Goal: Obtain resource: Obtain resource

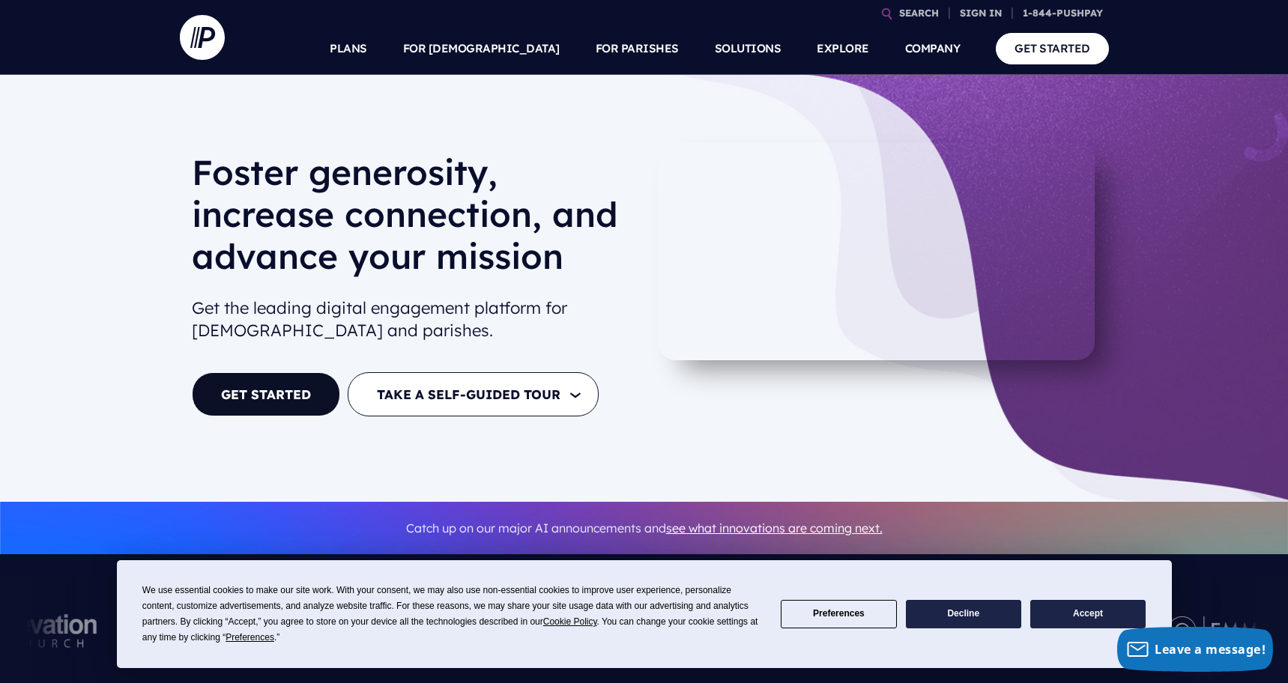
click at [1079, 611] on button "Accept" at bounding box center [1087, 614] width 115 height 29
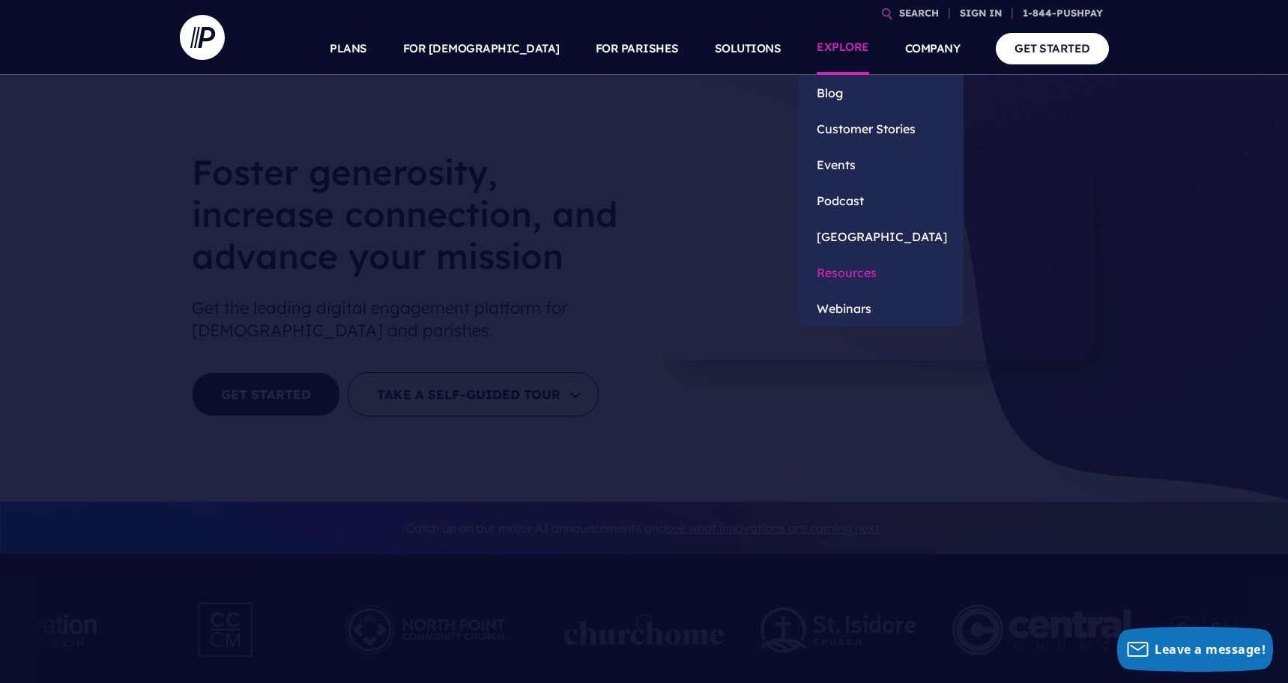
click at [849, 273] on link "Resources" at bounding box center [881, 273] width 165 height 36
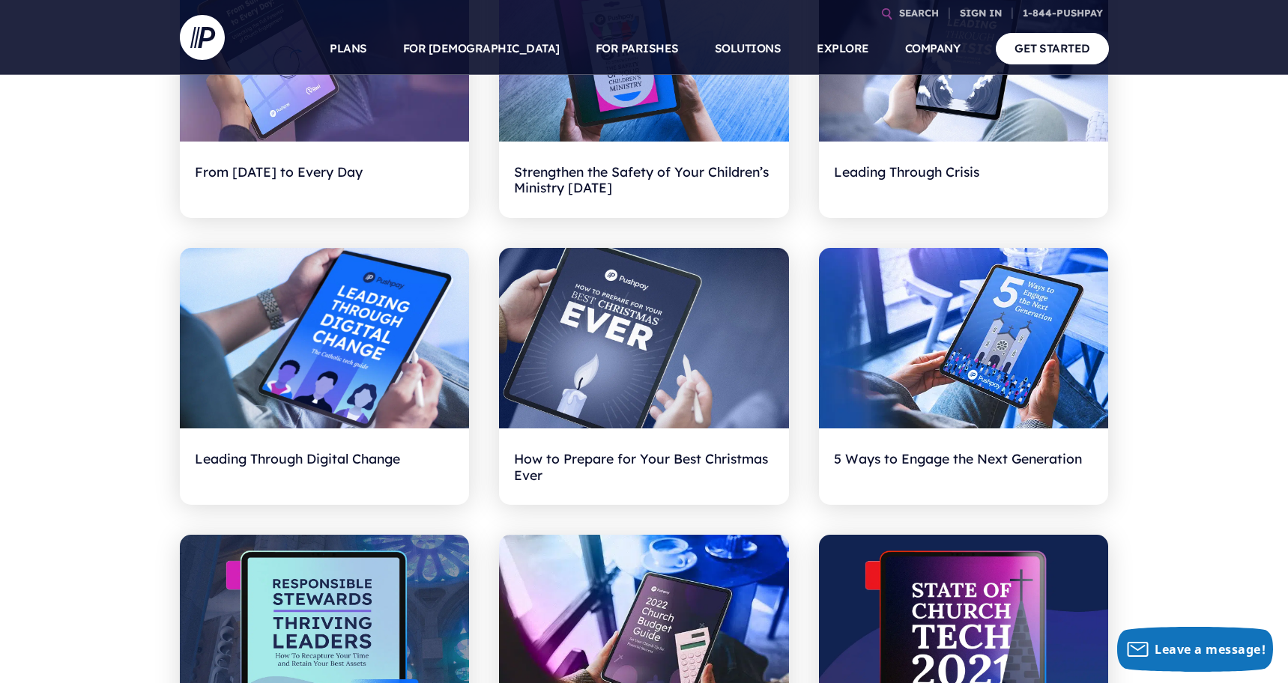
scroll to position [1207, 0]
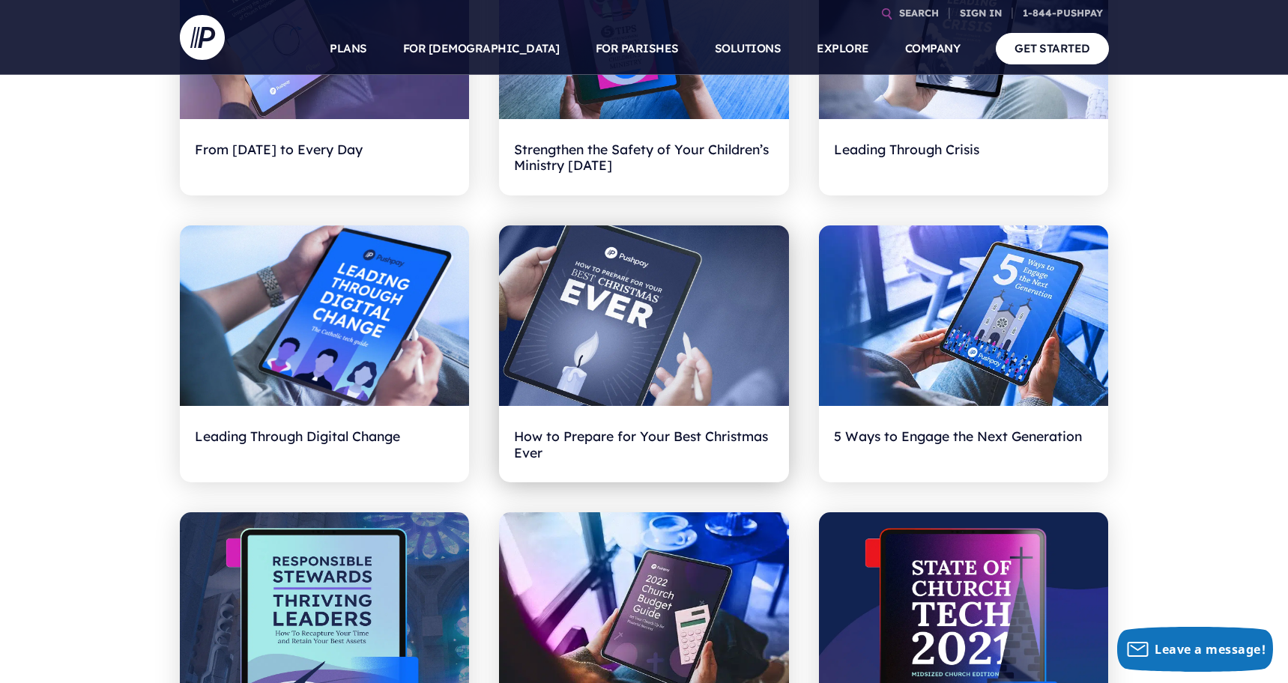
click at [617, 328] on img at bounding box center [644, 316] width 290 height 181
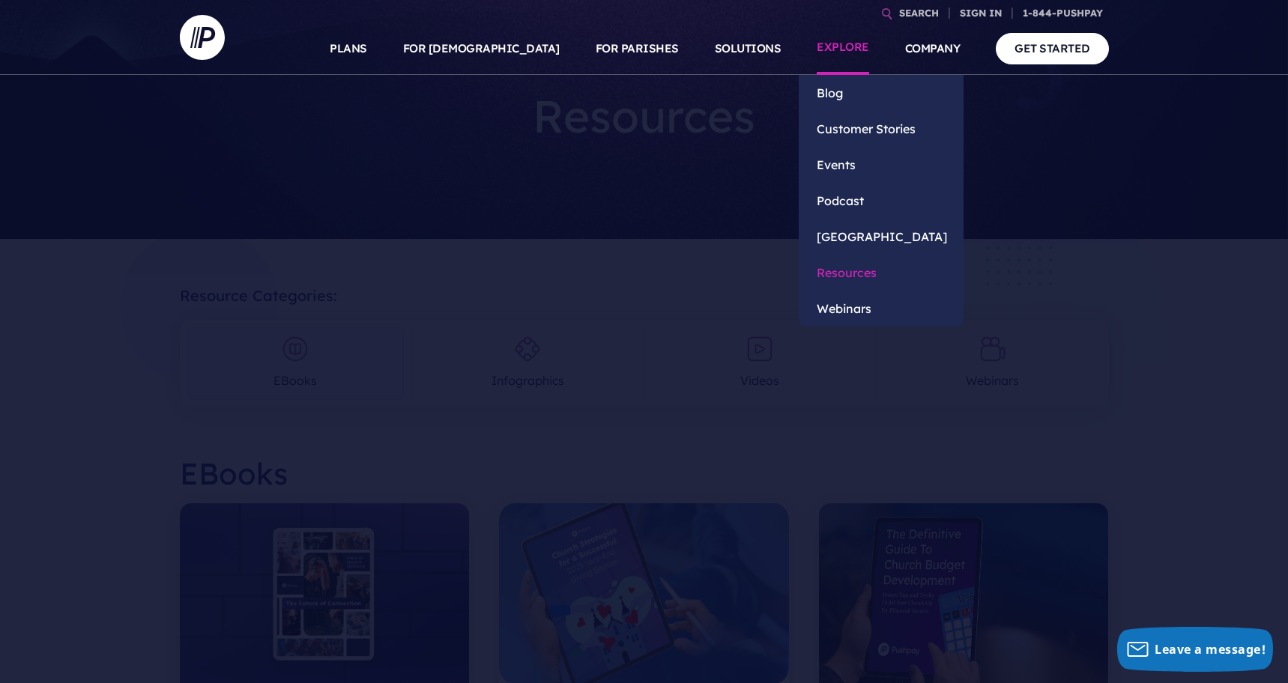
scroll to position [0, 0]
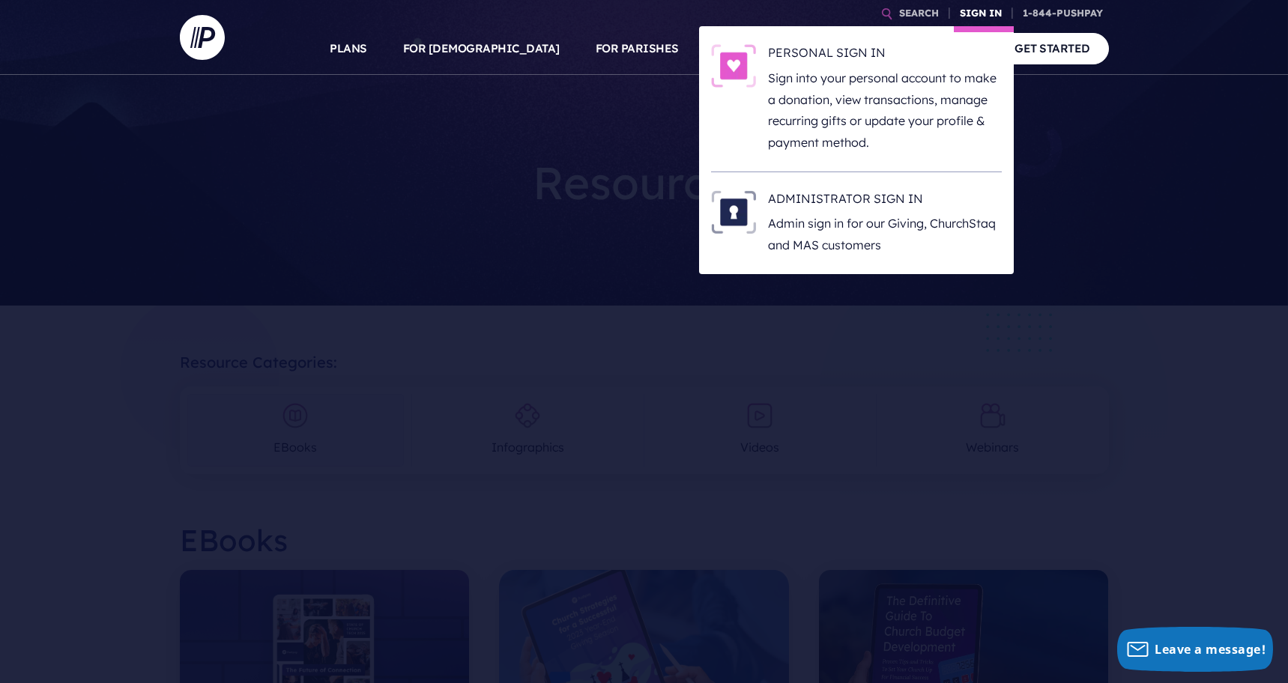
click at [978, 7] on link "SIGN IN" at bounding box center [981, 13] width 54 height 26
click at [974, 13] on link "SIGN IN" at bounding box center [981, 13] width 54 height 26
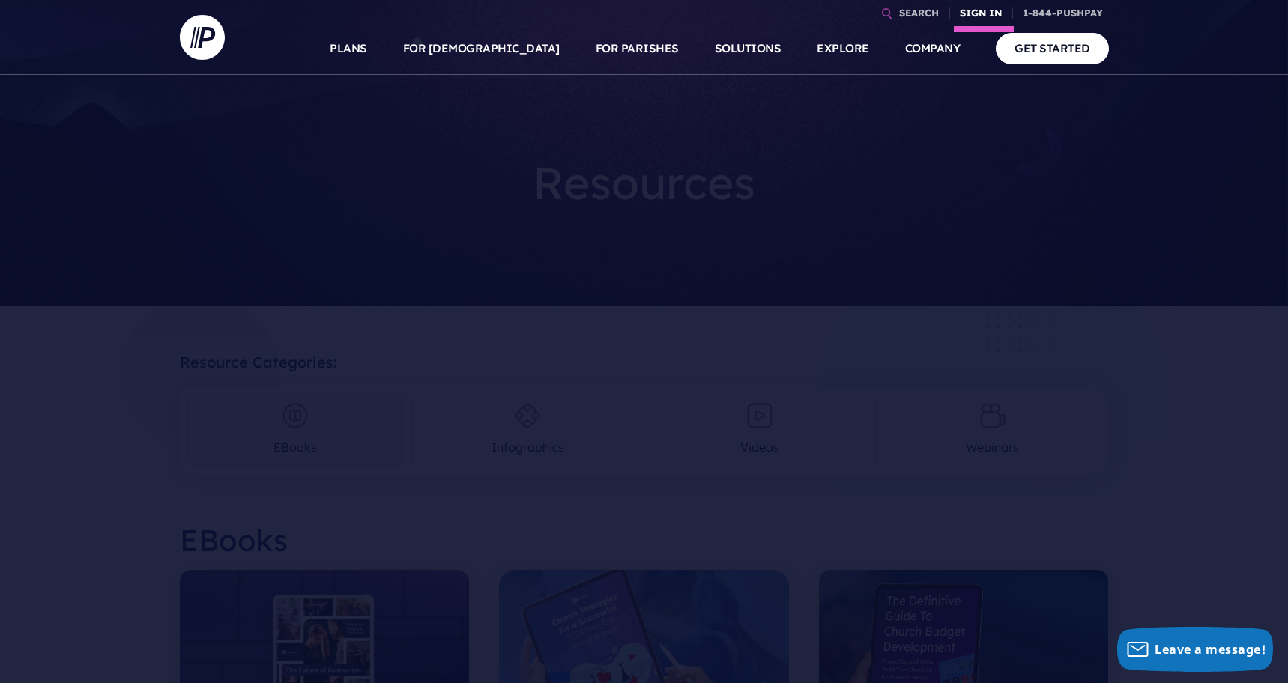
click at [970, 10] on link "SIGN IN" at bounding box center [981, 13] width 54 height 26
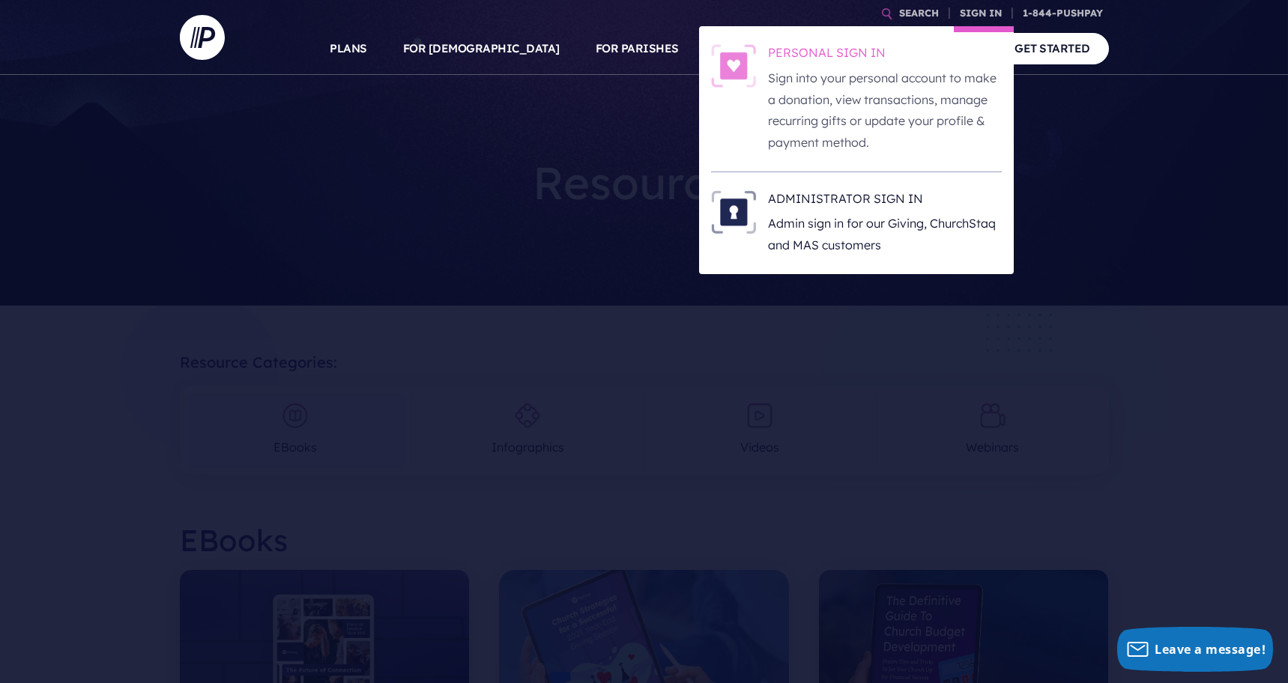
click at [845, 92] on p "Sign into your personal account to make a donation, view transactions, manage r…" at bounding box center [885, 110] width 234 height 86
click at [850, 223] on p "Admin sign in for our Giving, ChurchStaq and MAS customers" at bounding box center [885, 234] width 234 height 43
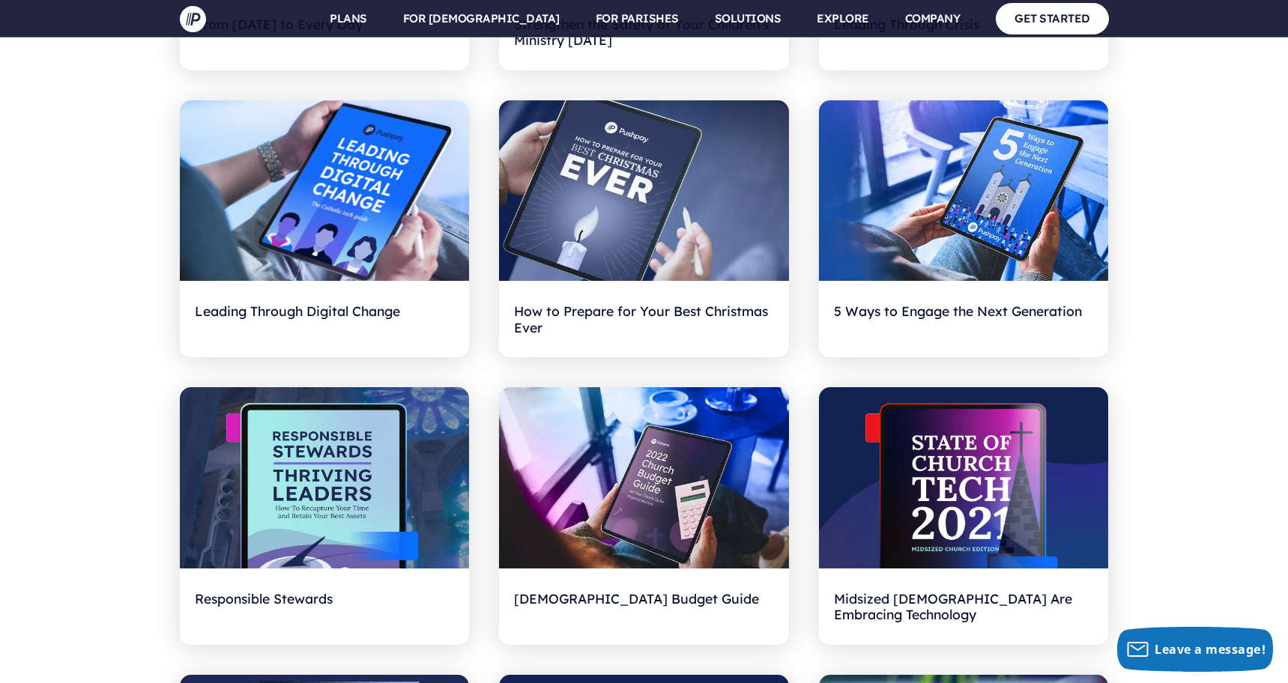
scroll to position [1314, 0]
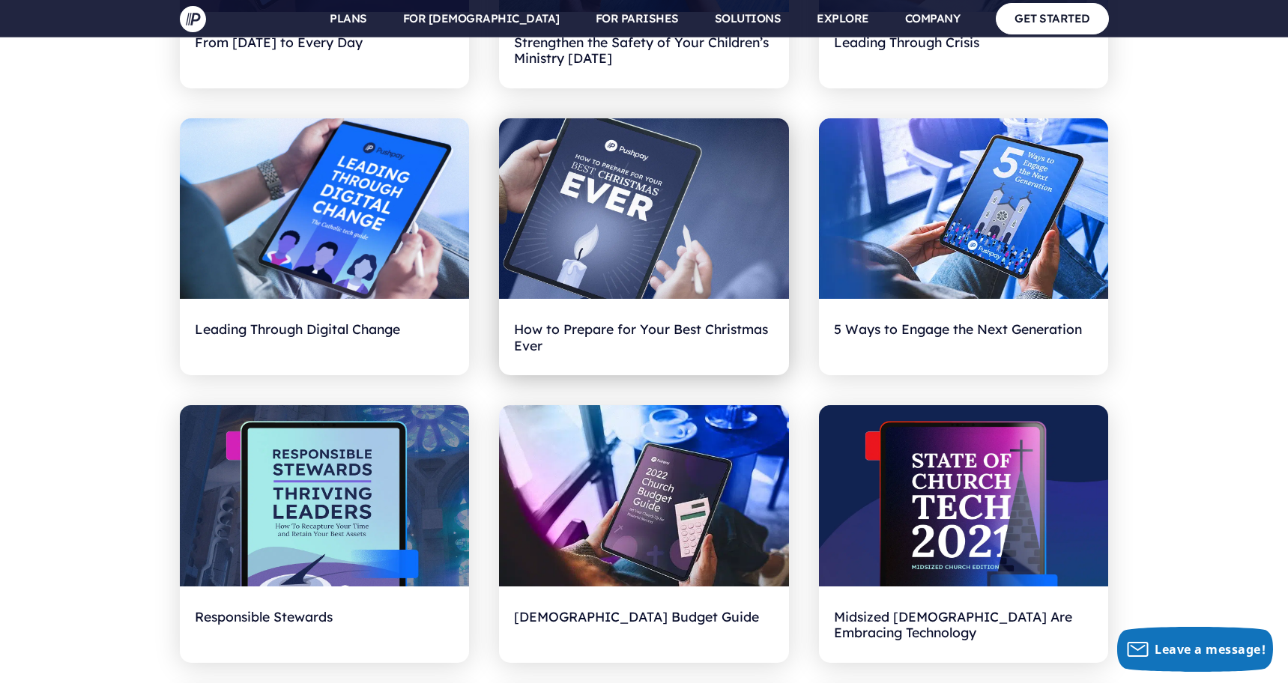
click at [627, 213] on img at bounding box center [644, 208] width 290 height 181
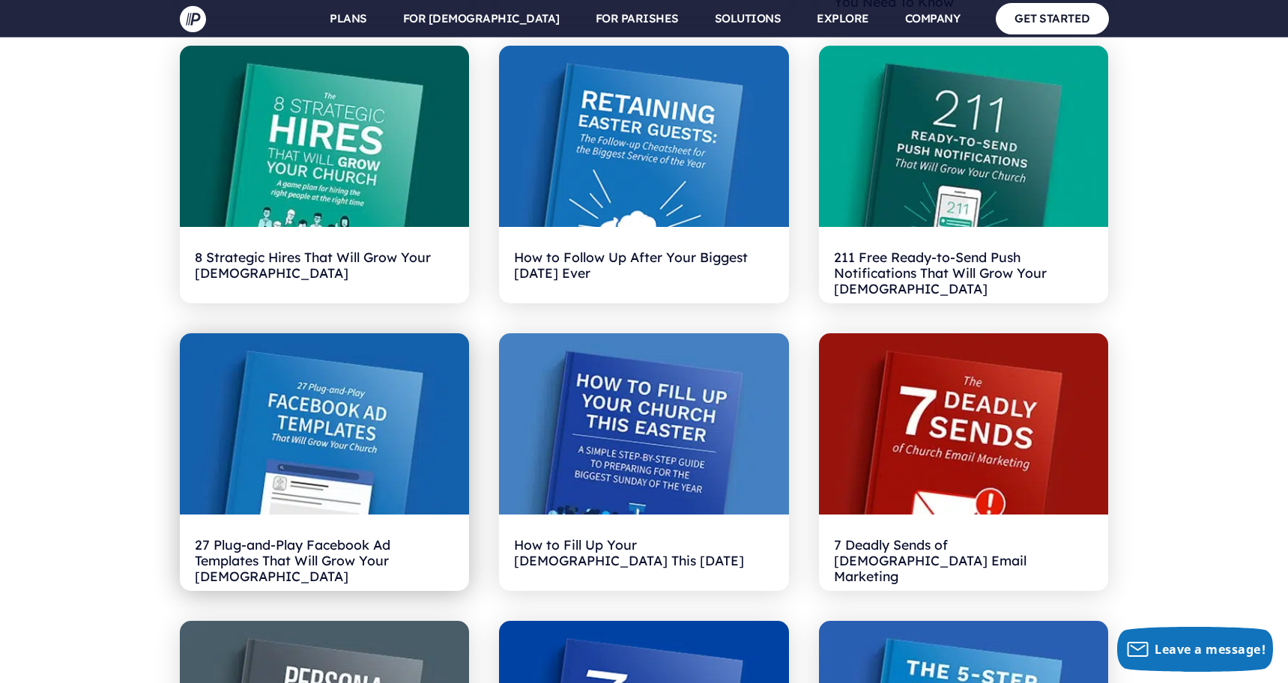
scroll to position [2573, 0]
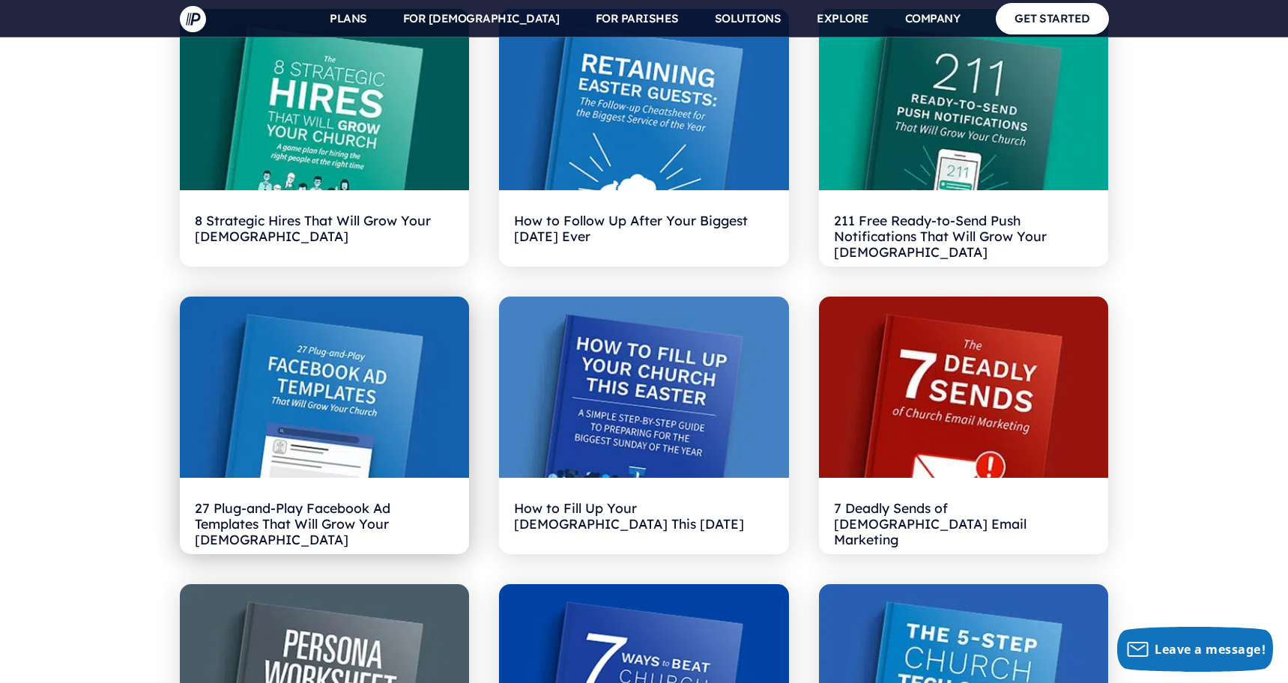
click at [324, 514] on h2 "27 Plug-and-Play Facebook Ad Templates That Will Grow Your [DEMOGRAPHIC_DATA]" at bounding box center [325, 516] width 260 height 46
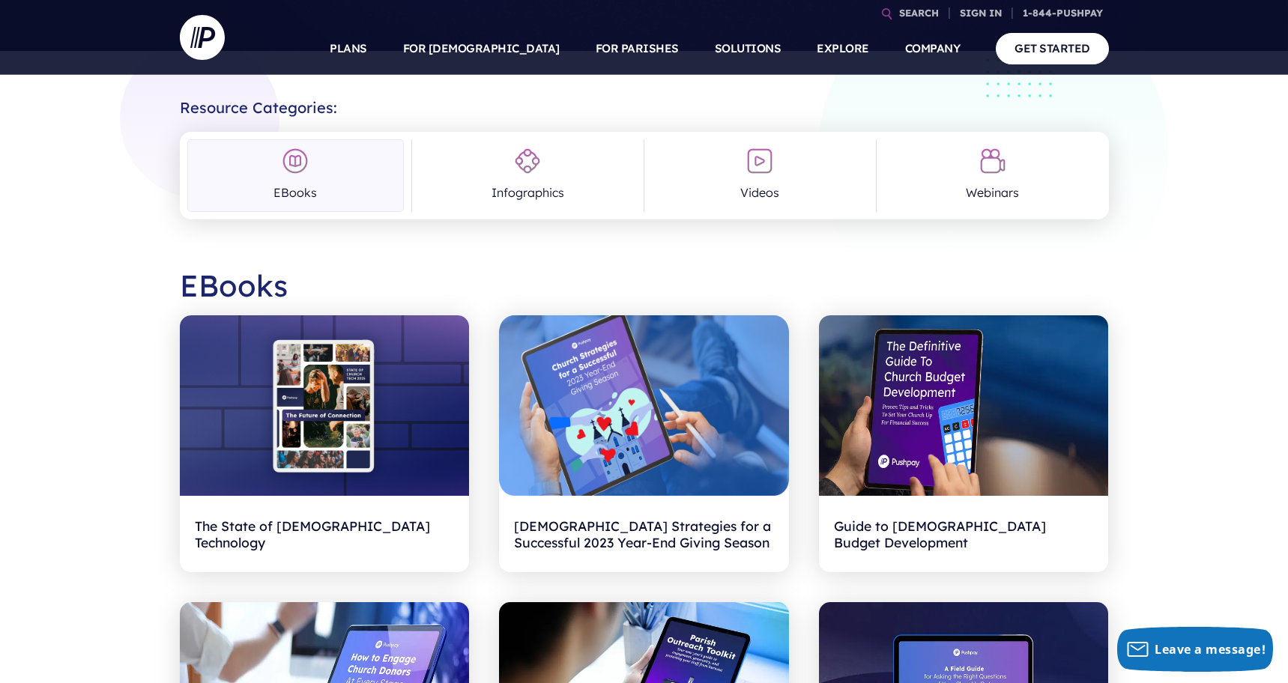
scroll to position [253, 0]
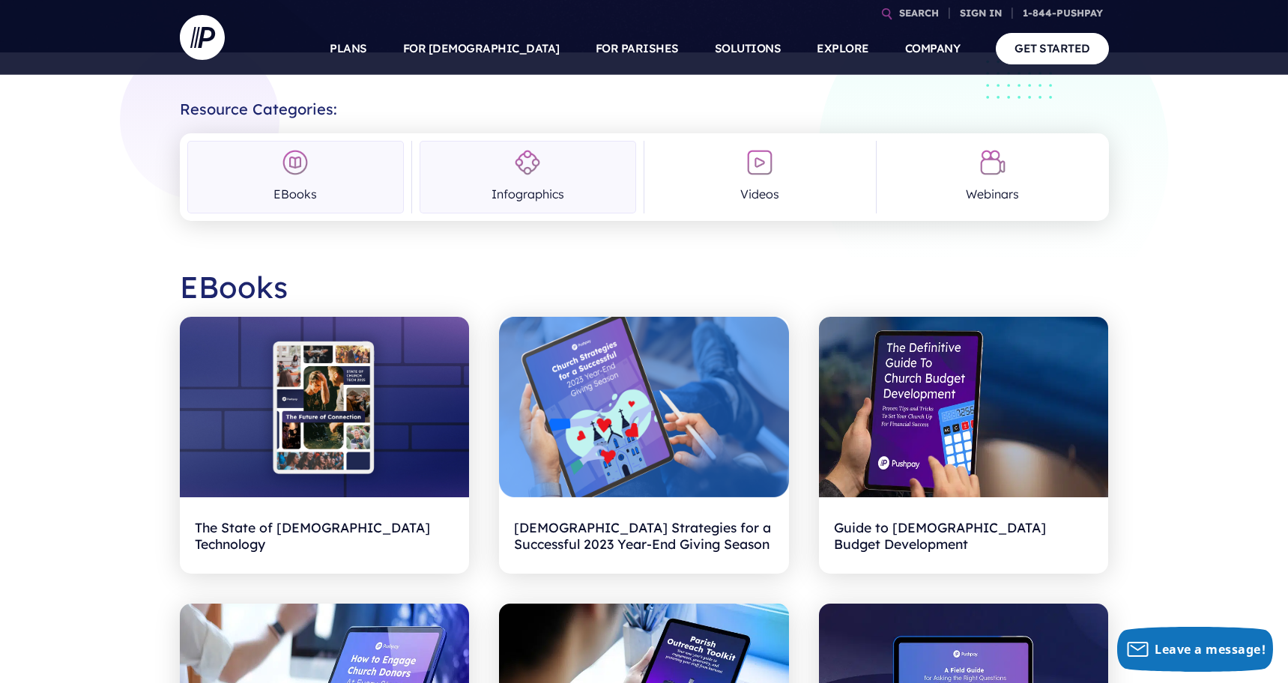
click at [559, 184] on link "Infographics" at bounding box center [528, 177] width 217 height 73
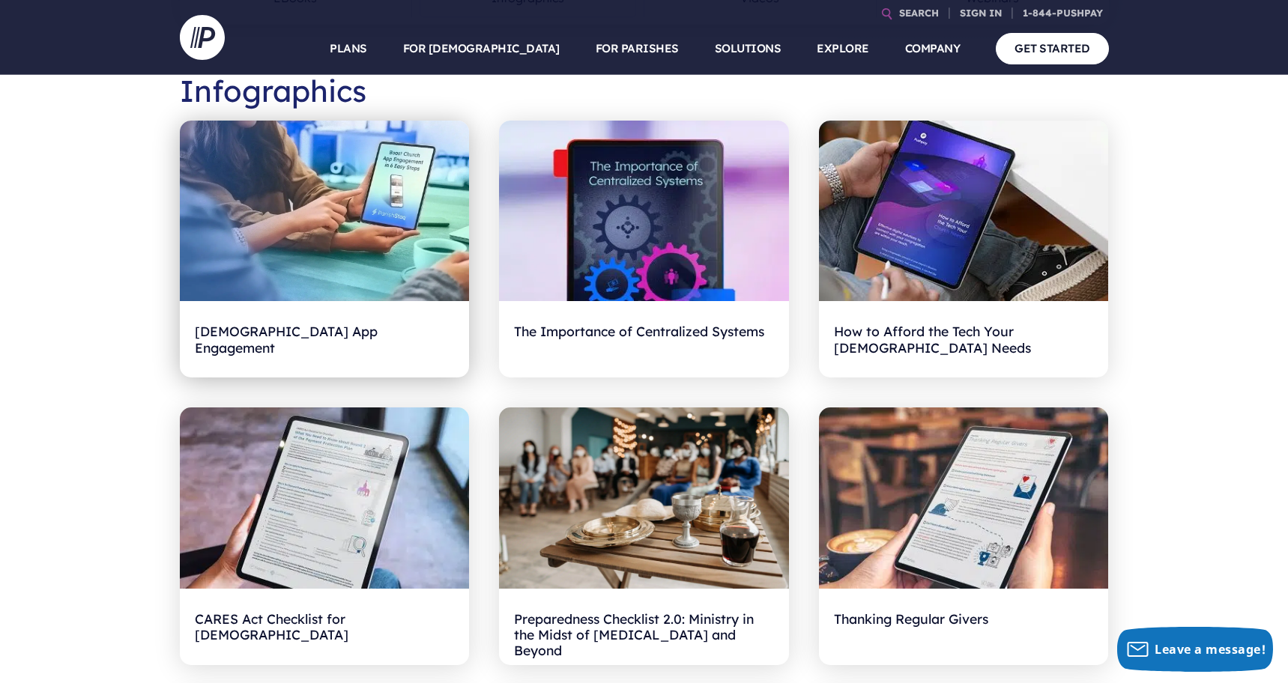
scroll to position [453, 0]
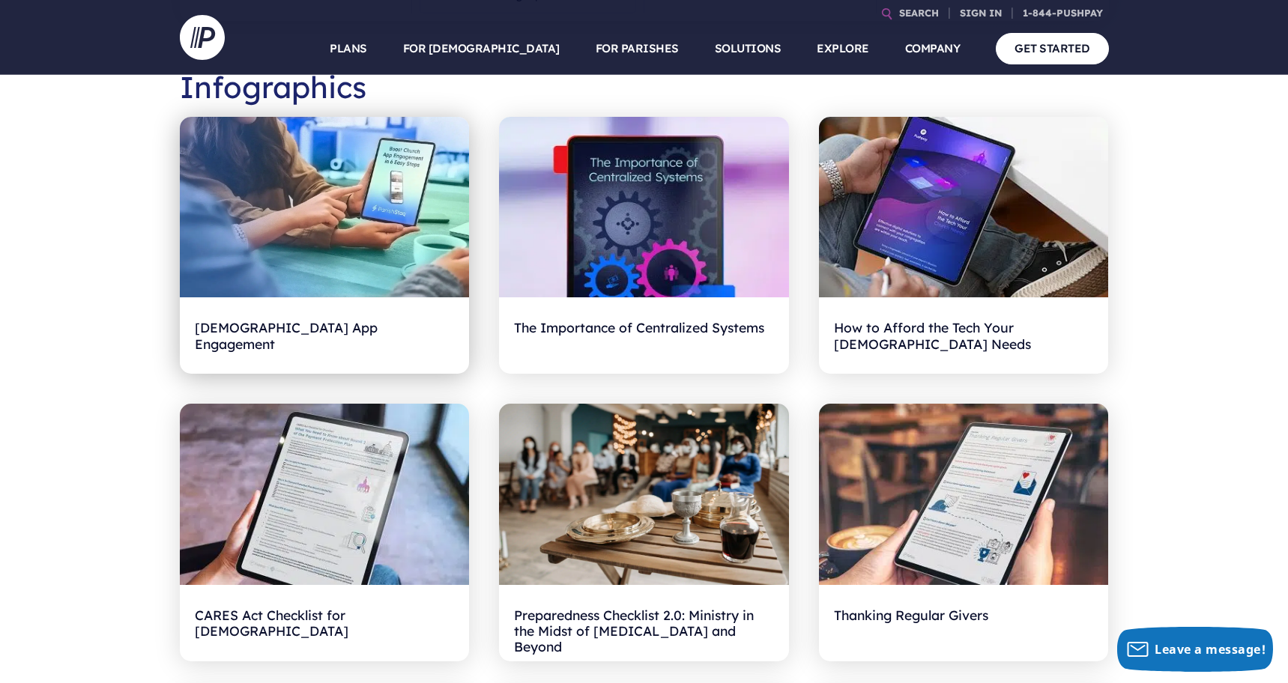
click at [333, 236] on img at bounding box center [325, 207] width 290 height 181
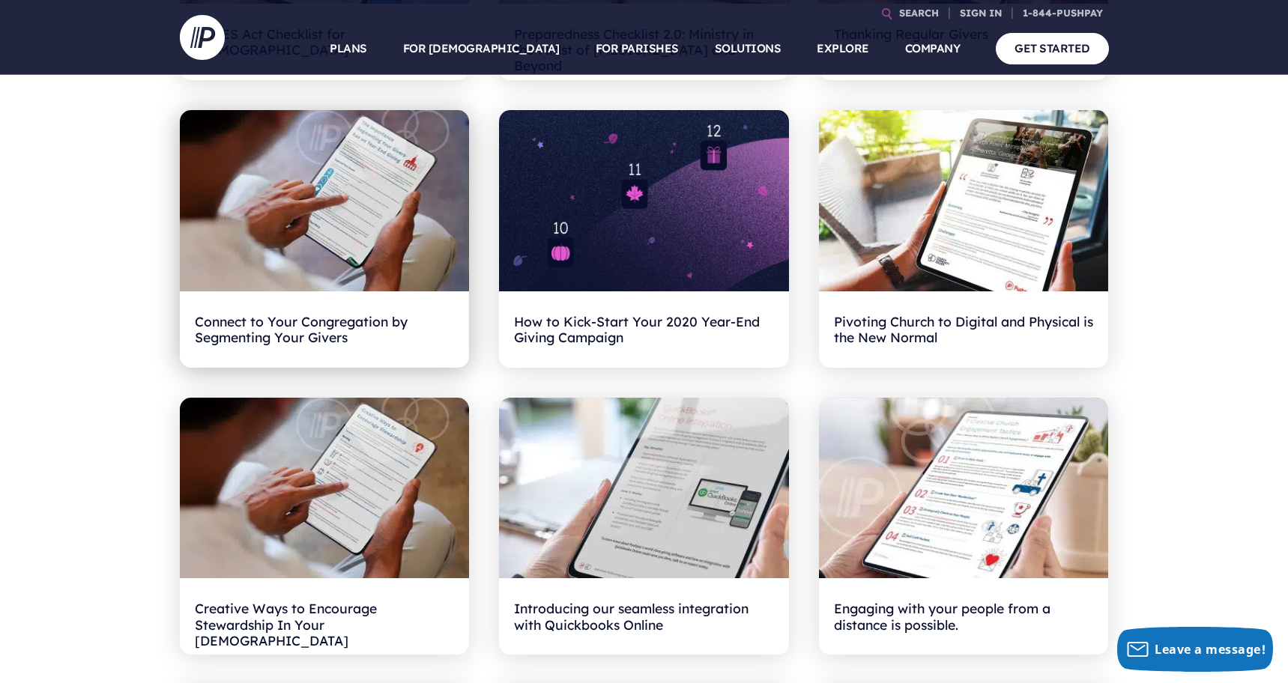
scroll to position [1036, 0]
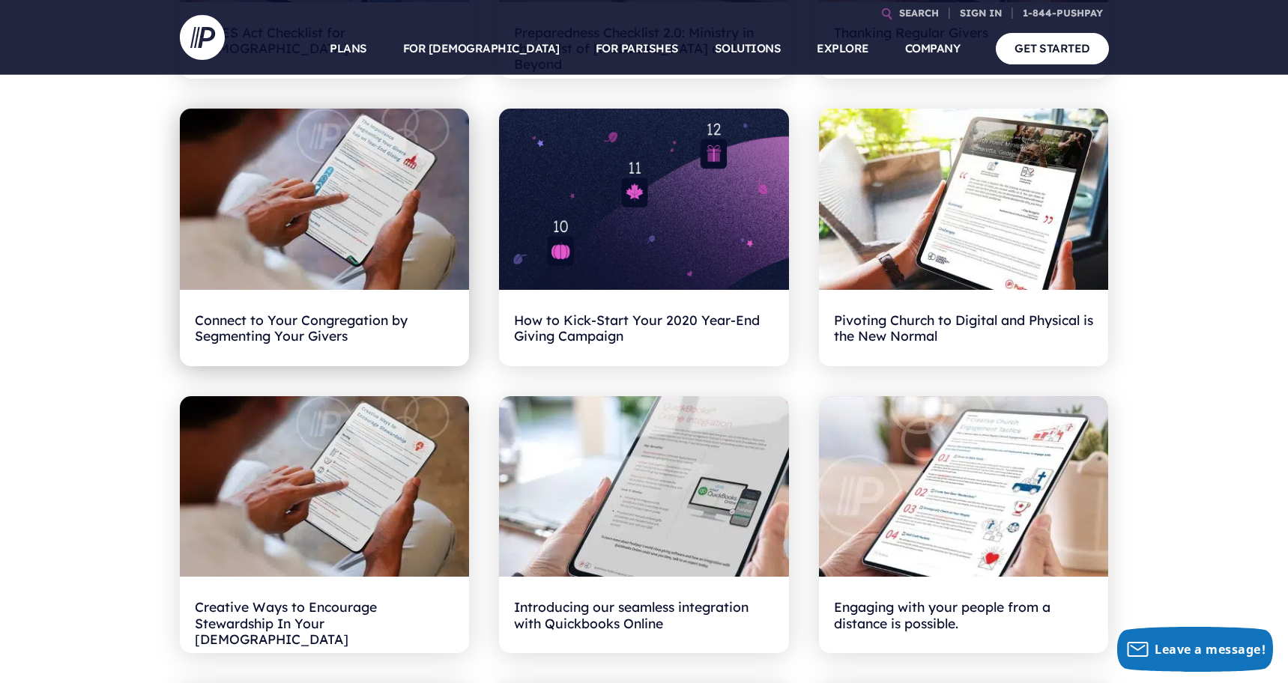
click at [321, 263] on img at bounding box center [325, 199] width 290 height 181
click at [341, 339] on h2 "Connect to Your Congregation by Segmenting Your Givers" at bounding box center [325, 328] width 260 height 46
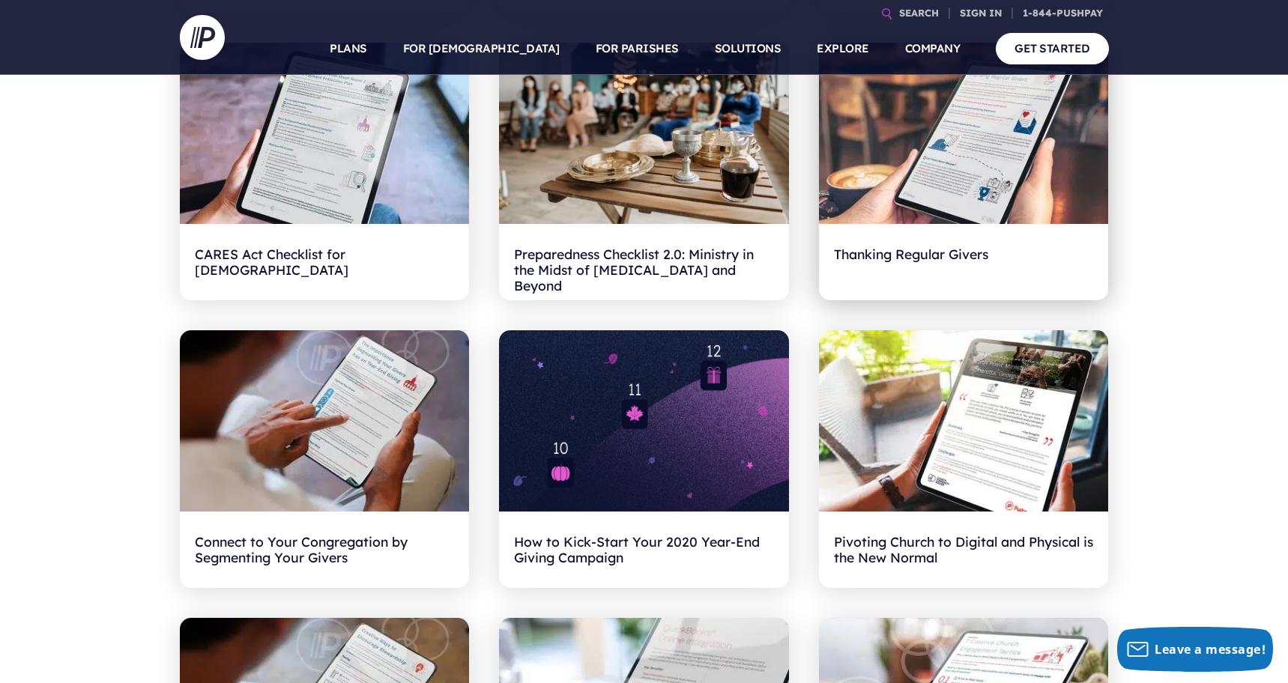
scroll to position [815, 0]
click at [977, 170] on img at bounding box center [964, 132] width 290 height 181
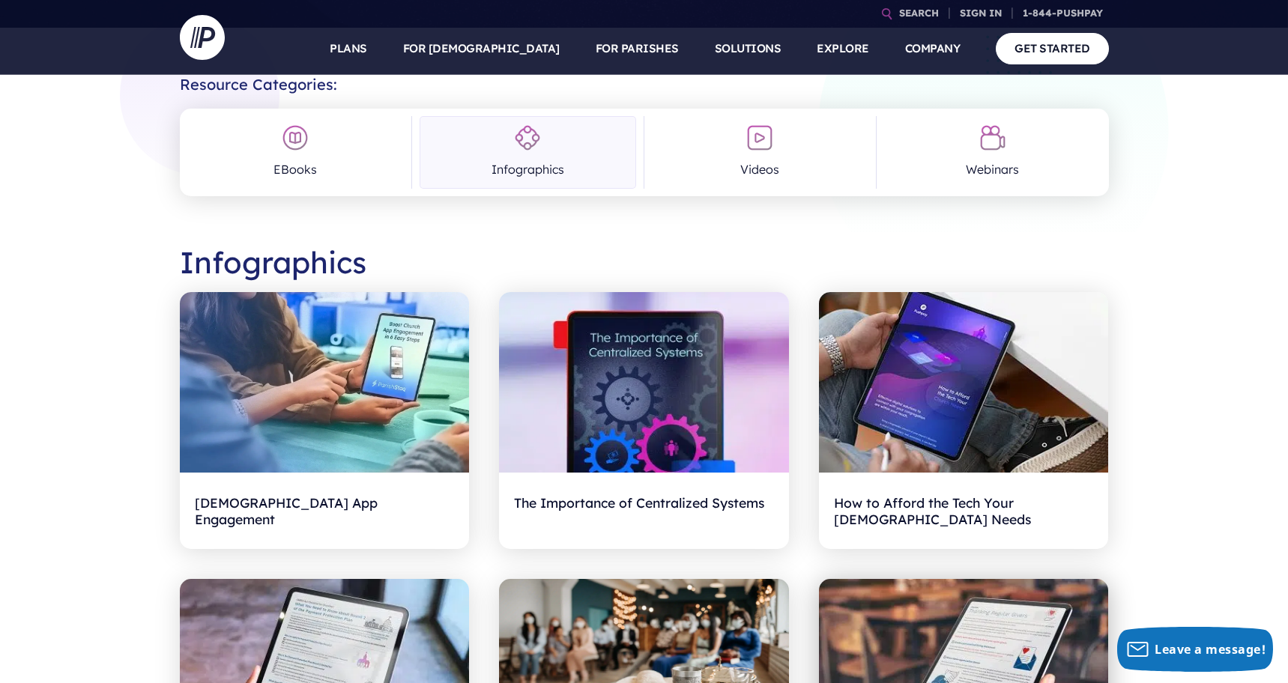
scroll to position [0, 0]
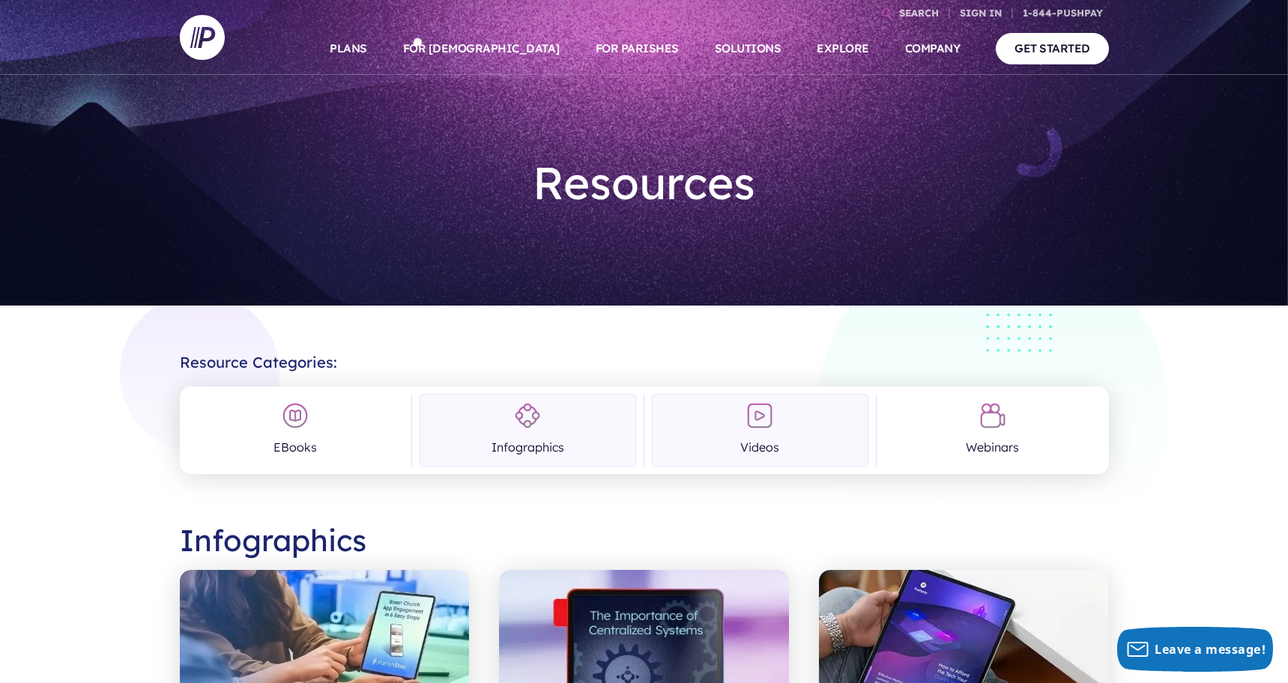
click at [770, 425] on img at bounding box center [759, 415] width 27 height 27
